Goal: Transaction & Acquisition: Purchase product/service

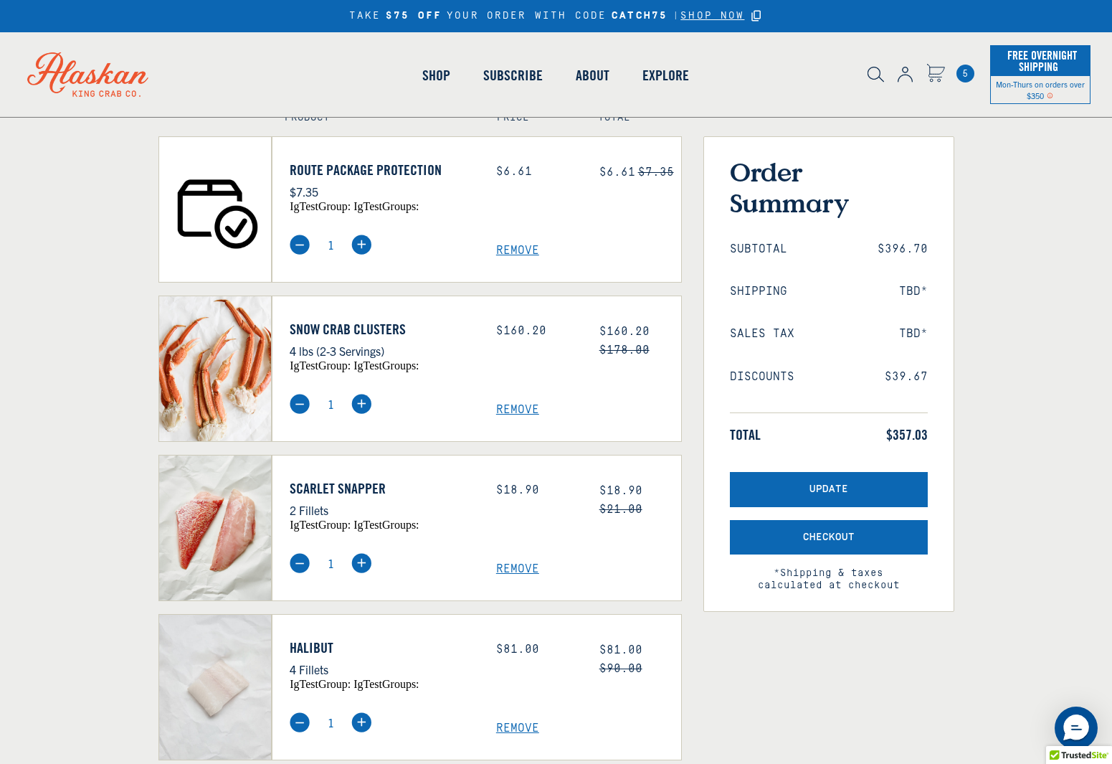
scroll to position [117, 0]
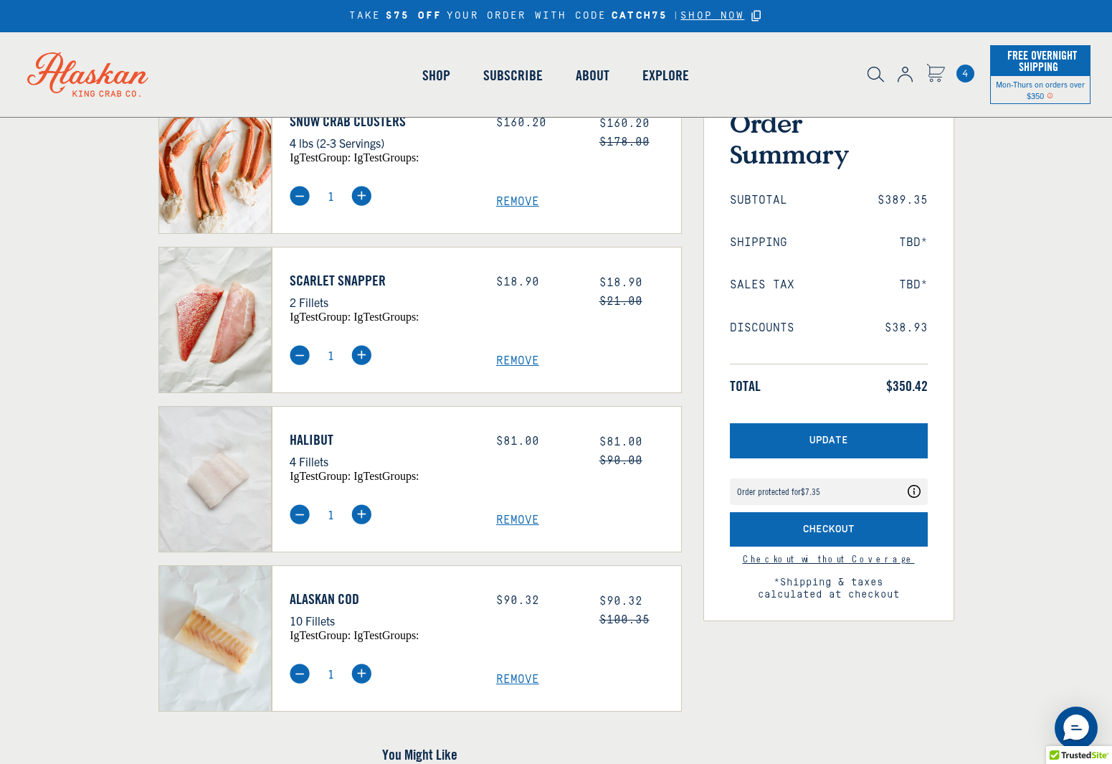
scroll to position [138, 0]
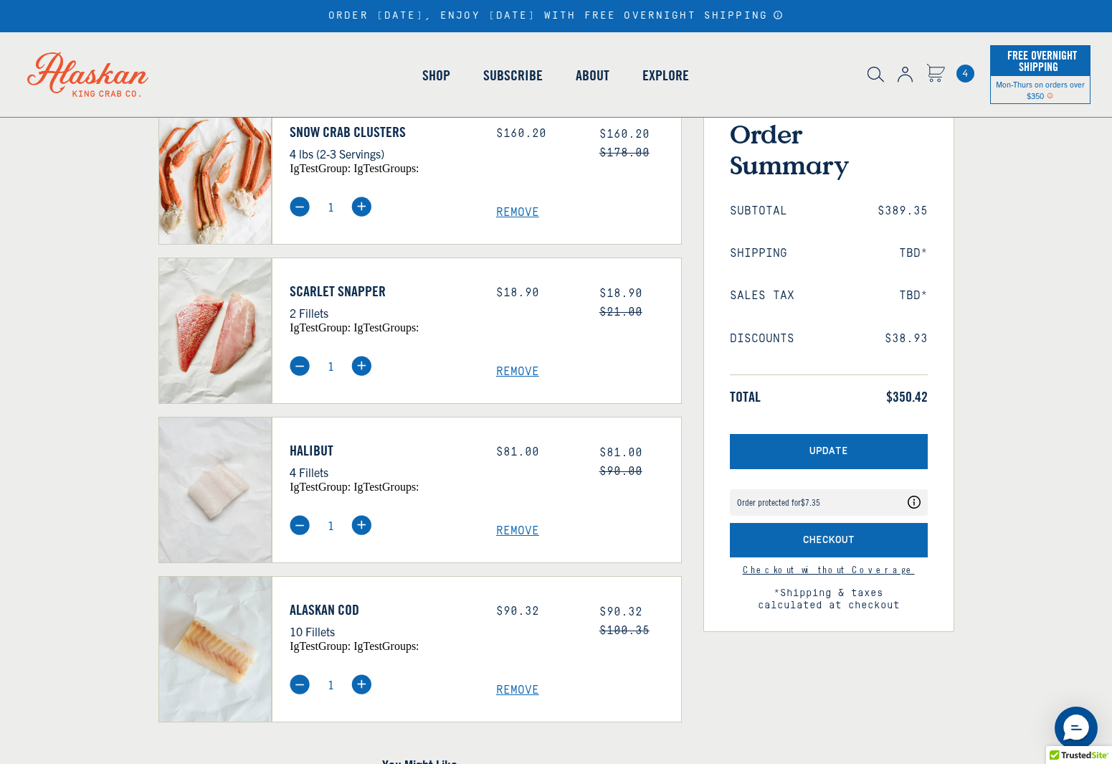
click at [503, 528] on span "Remove" at bounding box center [588, 531] width 185 height 14
click at [522, 460] on div "Price: $81.00" at bounding box center [536, 467] width 103 height 51
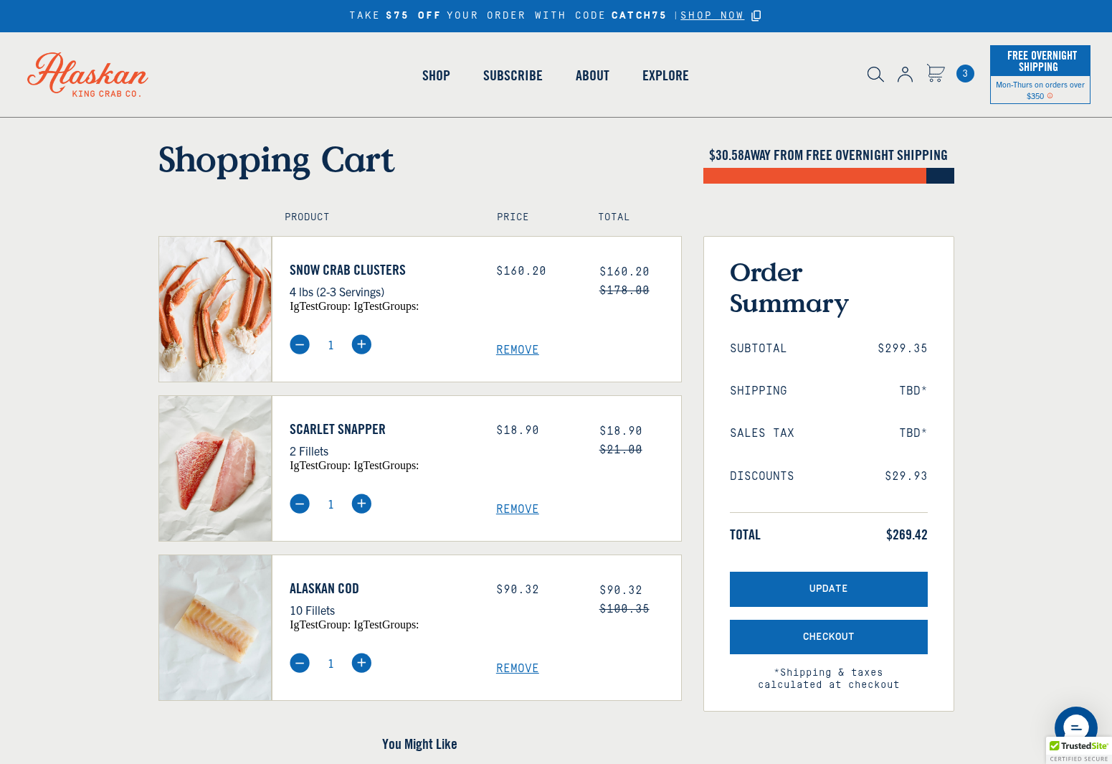
click at [299, 343] on img at bounding box center [300, 344] width 20 height 20
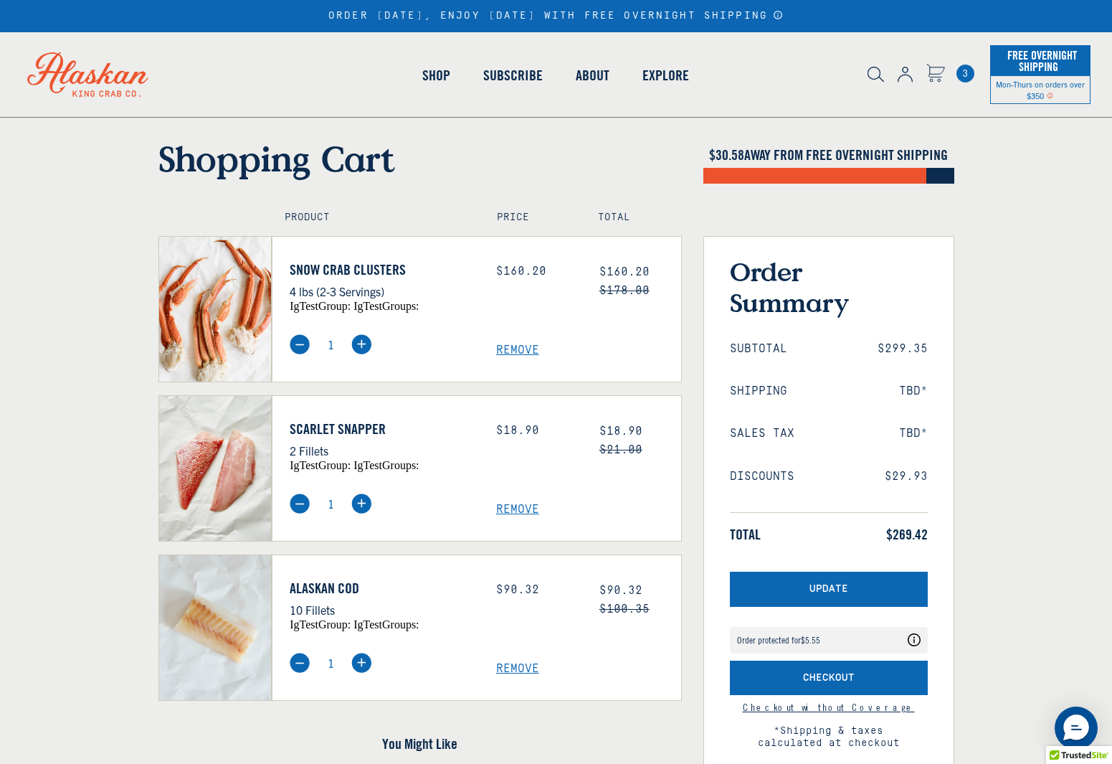
scroll to position [188, 0]
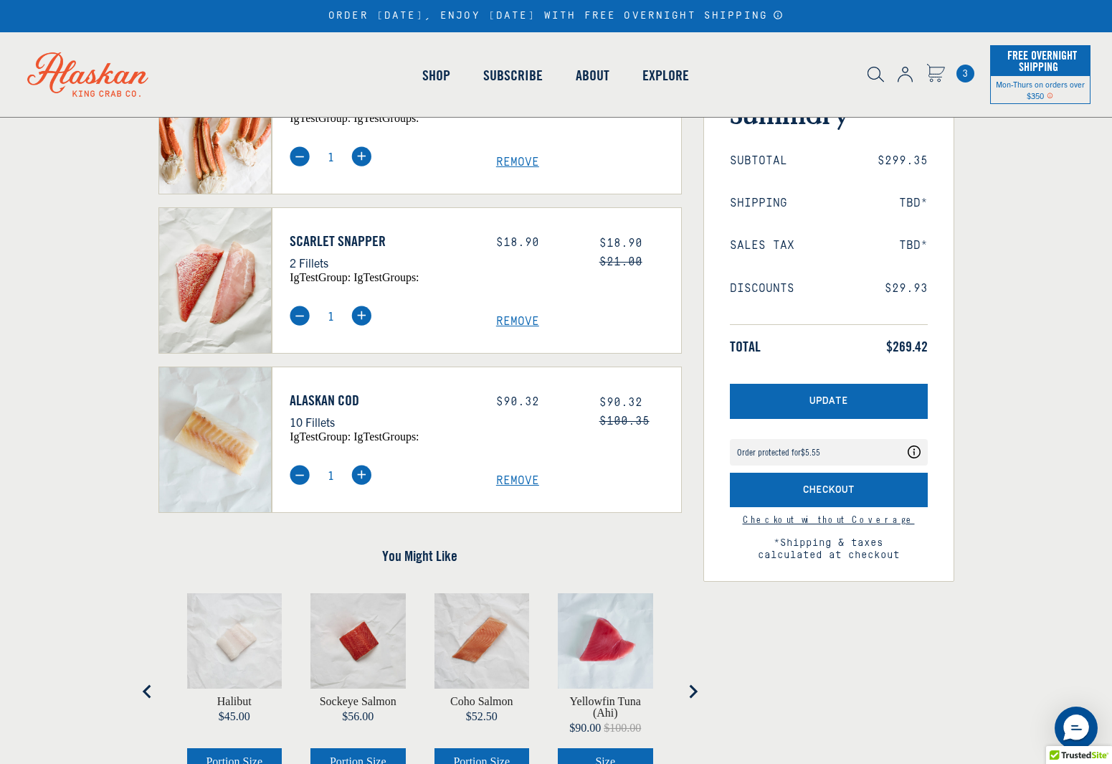
click at [237, 512] on img at bounding box center [215, 439] width 113 height 145
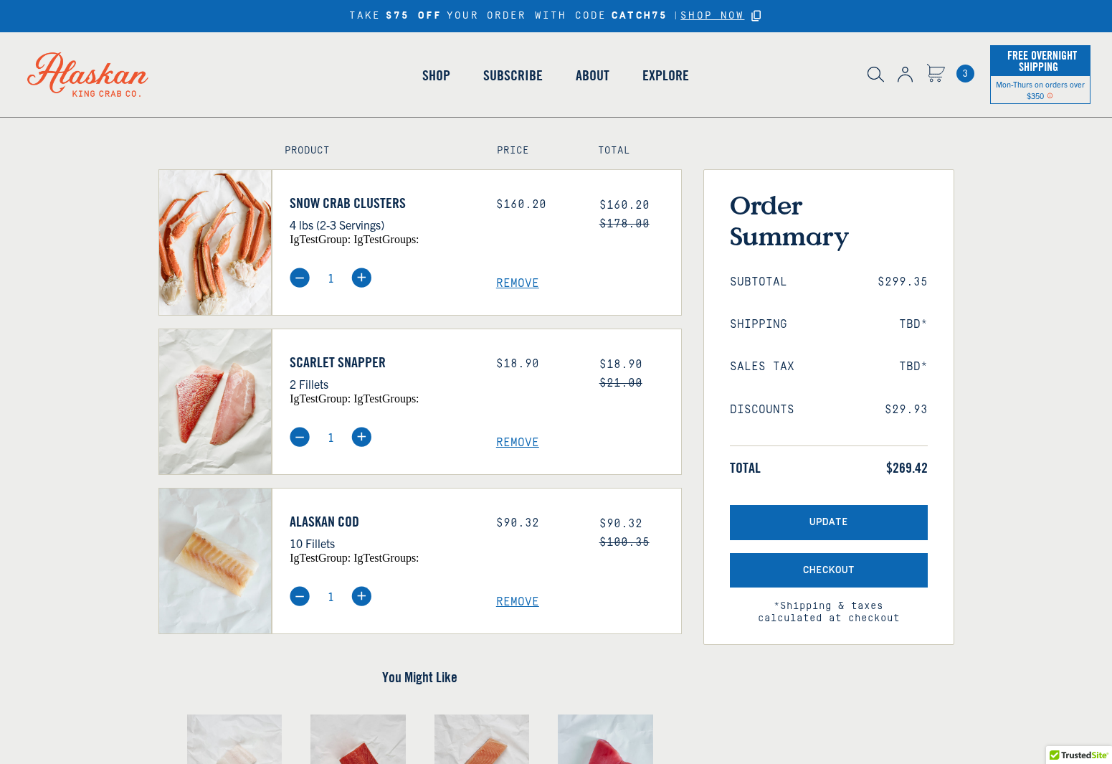
scroll to position [72, 0]
